Goal: Task Accomplishment & Management: Use online tool/utility

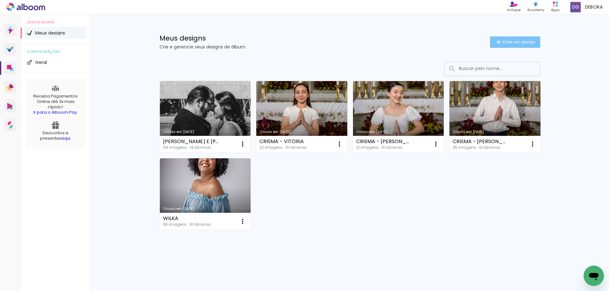
click at [506, 40] on span "Criar um design" at bounding box center [518, 42] width 33 height 4
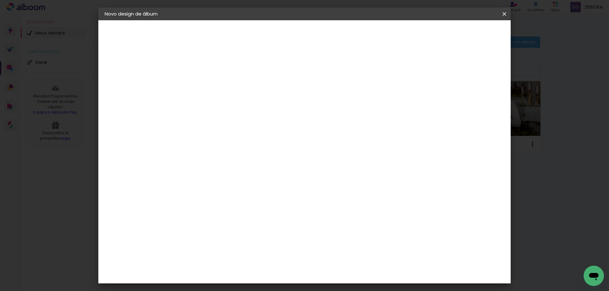
click at [503, 11] on iron-icon at bounding box center [504, 14] width 8 height 6
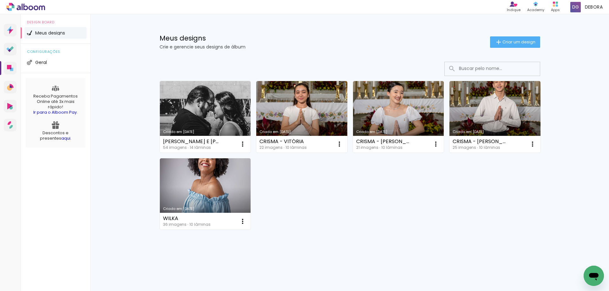
click at [222, 119] on link "Criado em [DATE]" at bounding box center [205, 117] width 91 height 72
